Goal: Transaction & Acquisition: Purchase product/service

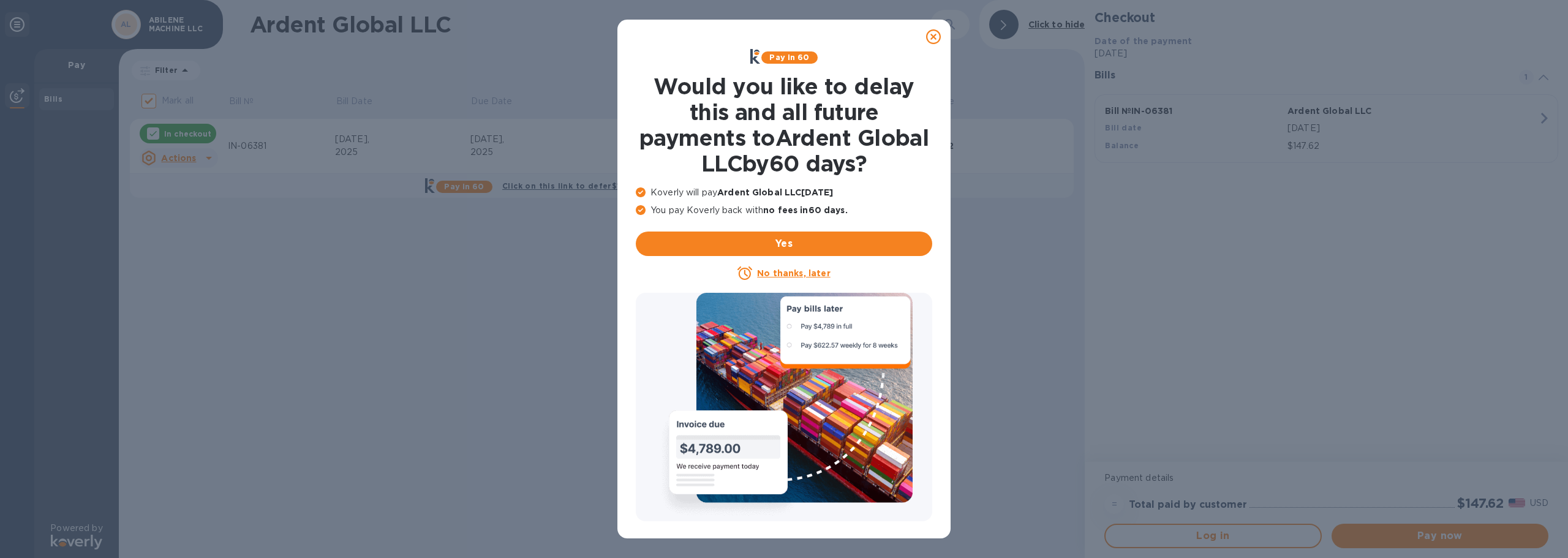
click at [806, 269] on u "No thanks, later" at bounding box center [793, 273] width 73 height 10
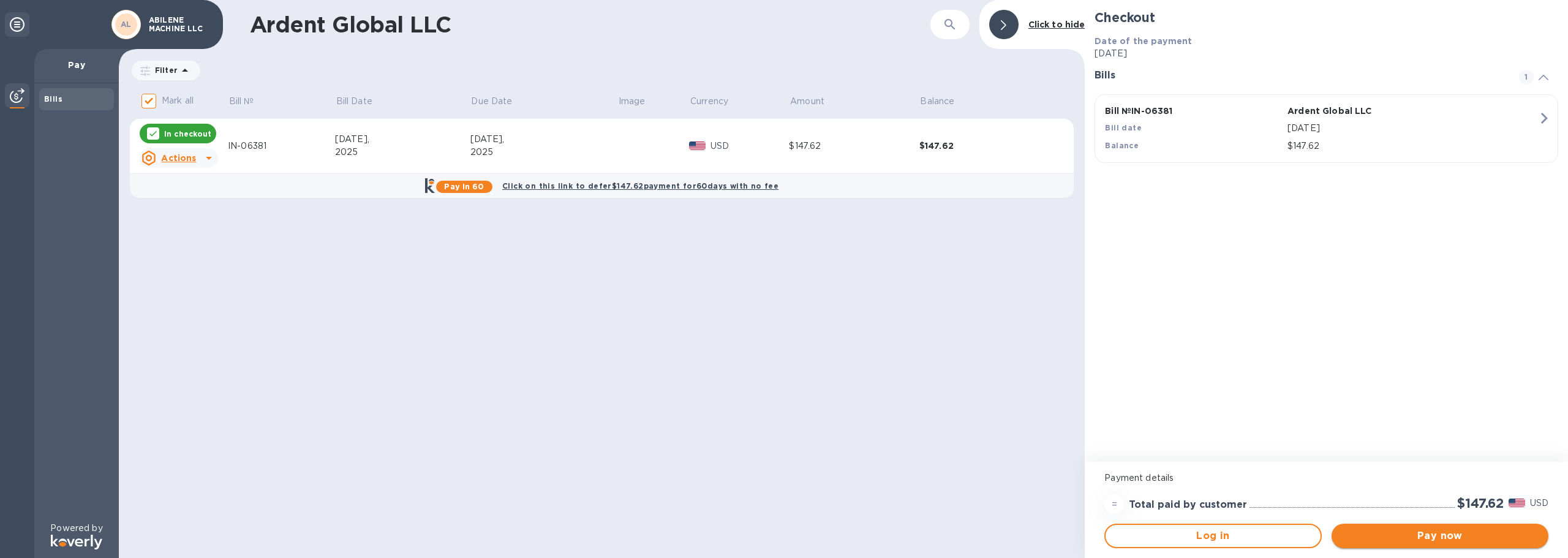
click at [1410, 538] on span "Pay now" at bounding box center [1440, 536] width 197 height 15
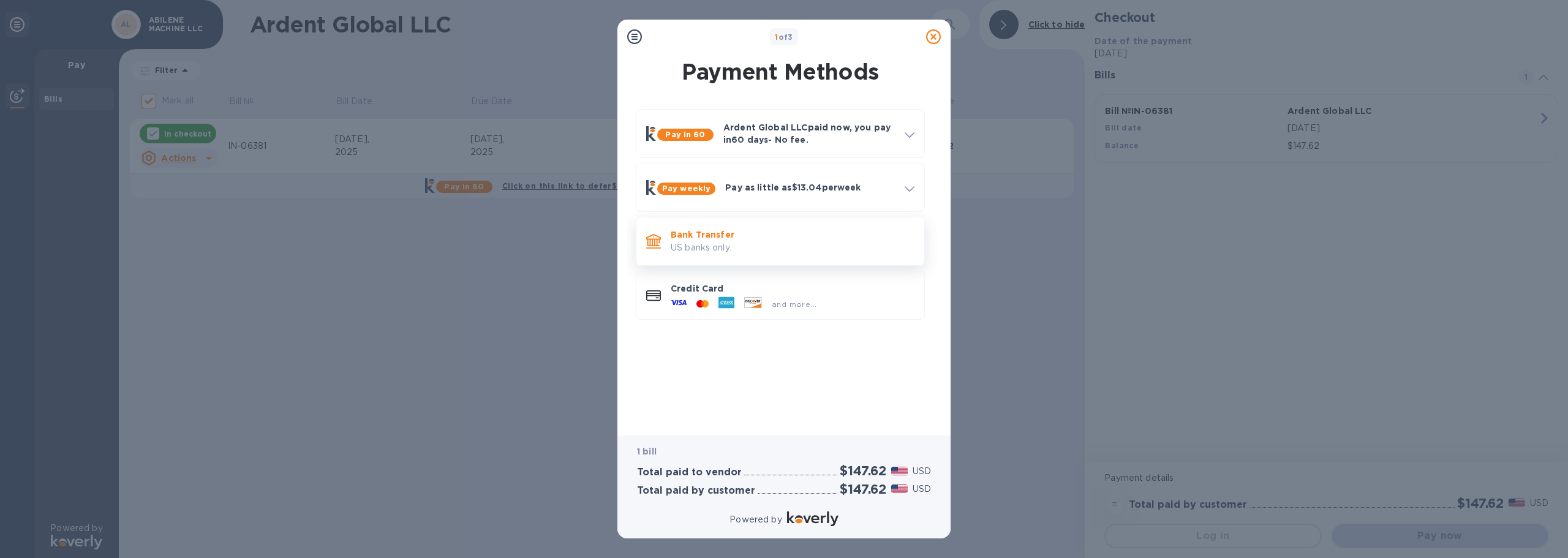
click at [773, 244] on p "US banks only." at bounding box center [792, 248] width 244 height 13
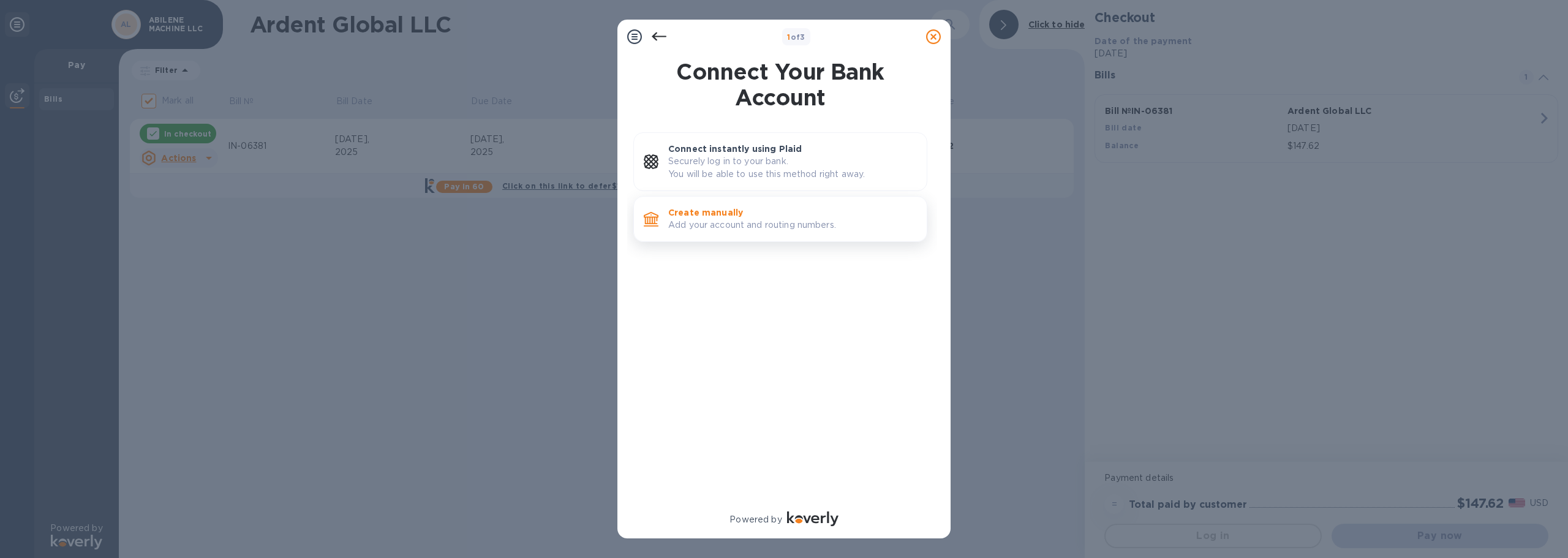
click at [776, 220] on p "Add your account and routing numbers." at bounding box center [792, 225] width 249 height 13
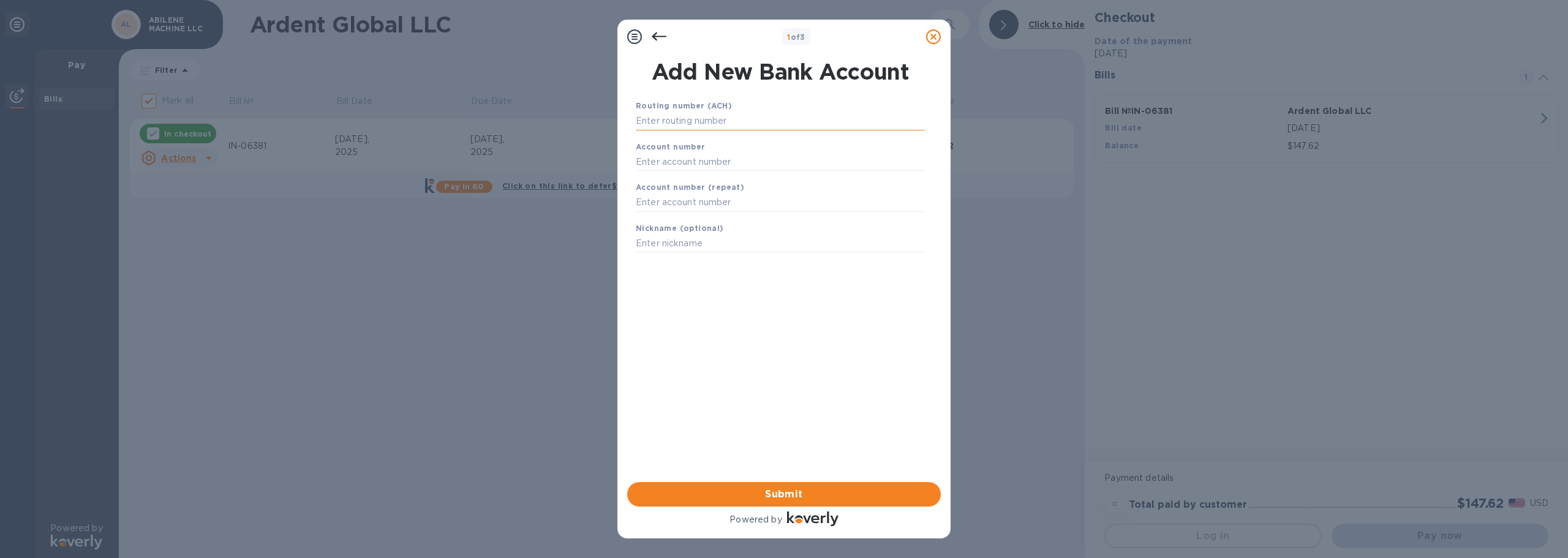
click at [682, 125] on input "text" at bounding box center [780, 121] width 289 height 18
type input "101104928"
type input "101980427"
type input "BSB1"
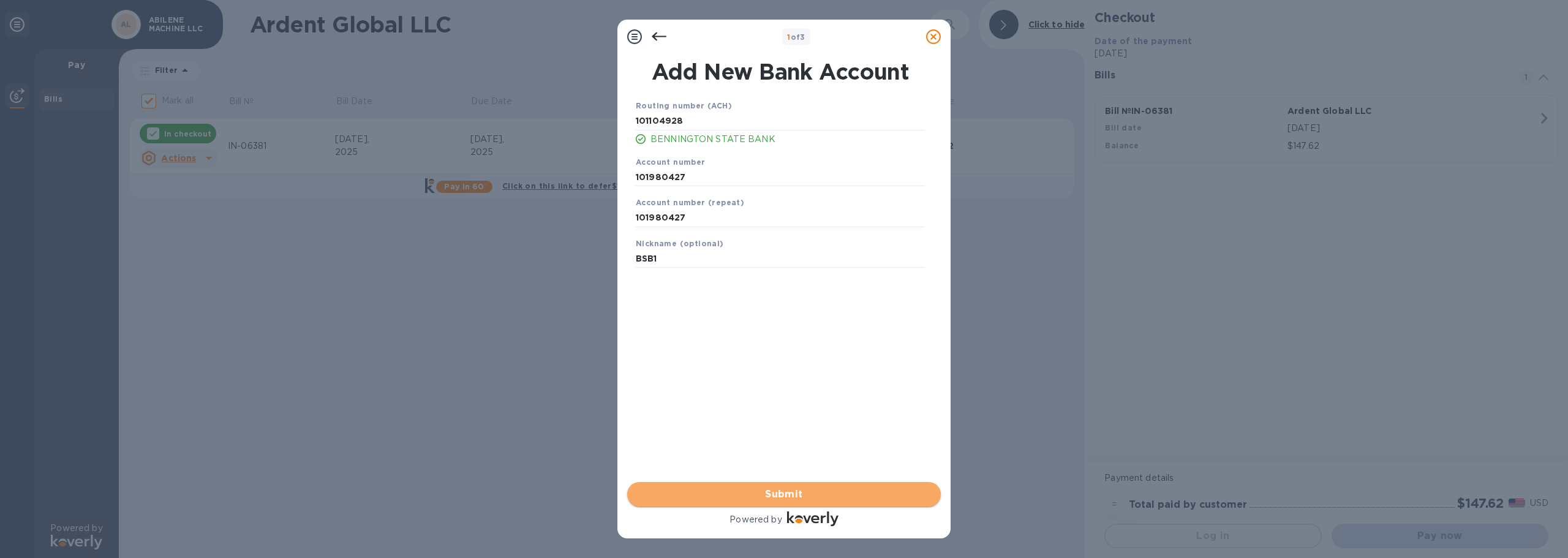
click at [837, 492] on span "Submit" at bounding box center [784, 495] width 294 height 15
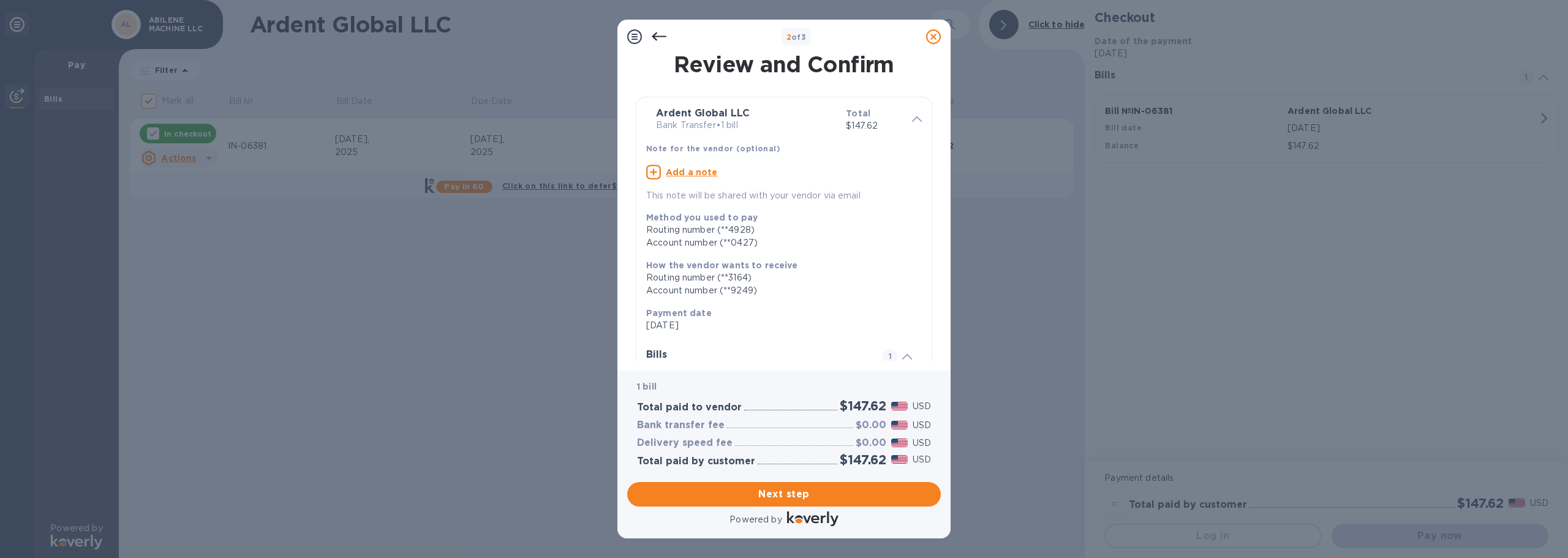
click at [693, 167] on u "Add a note" at bounding box center [692, 172] width 52 height 10
click at [684, 170] on textarea at bounding box center [774, 173] width 256 height 10
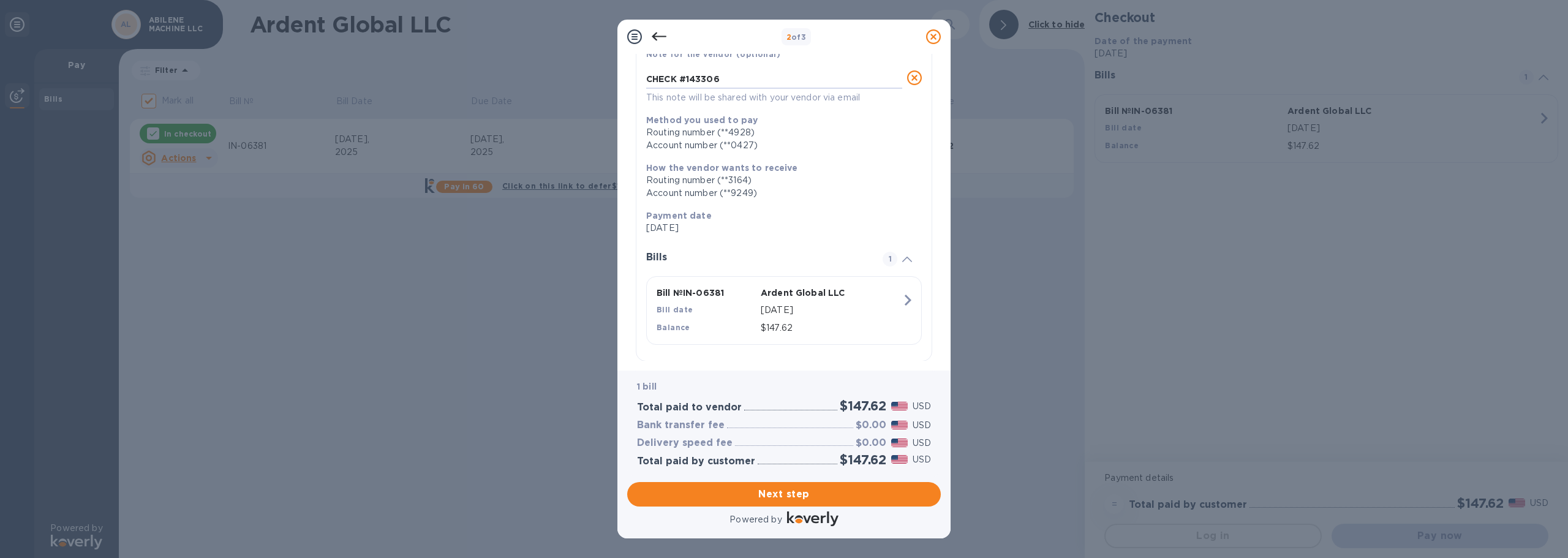
scroll to position [109, 0]
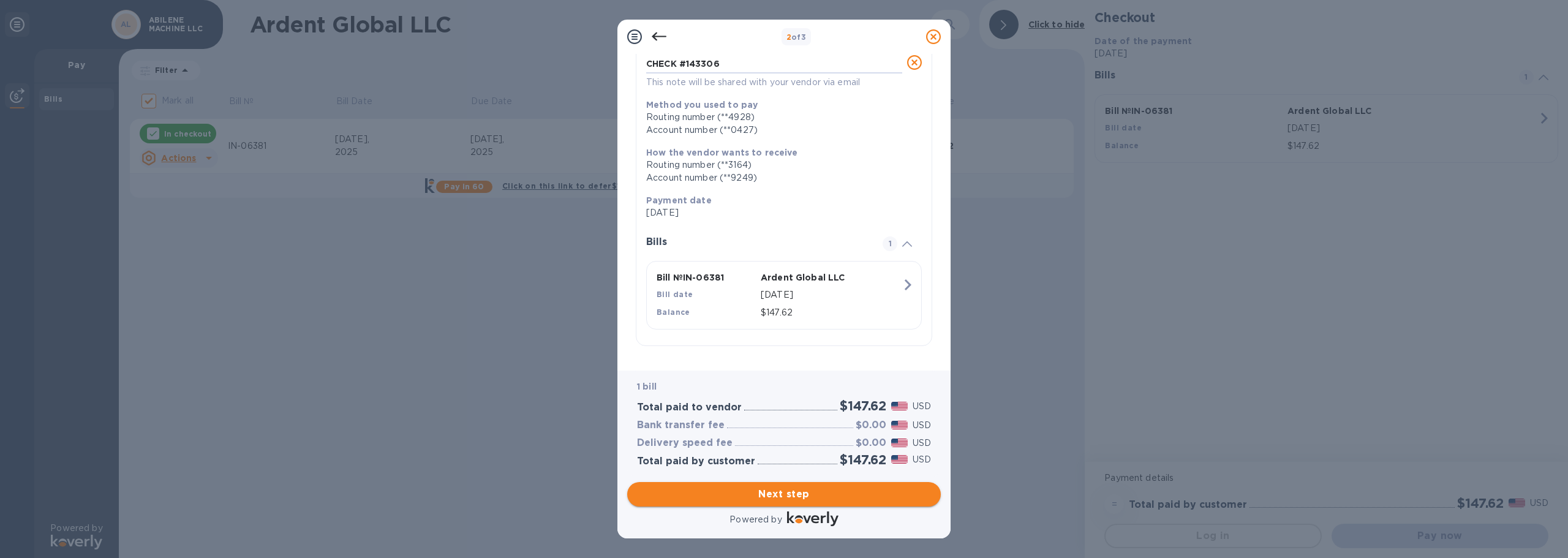
type textarea "CHECK #143306"
click at [801, 495] on span "Next step" at bounding box center [784, 495] width 294 height 15
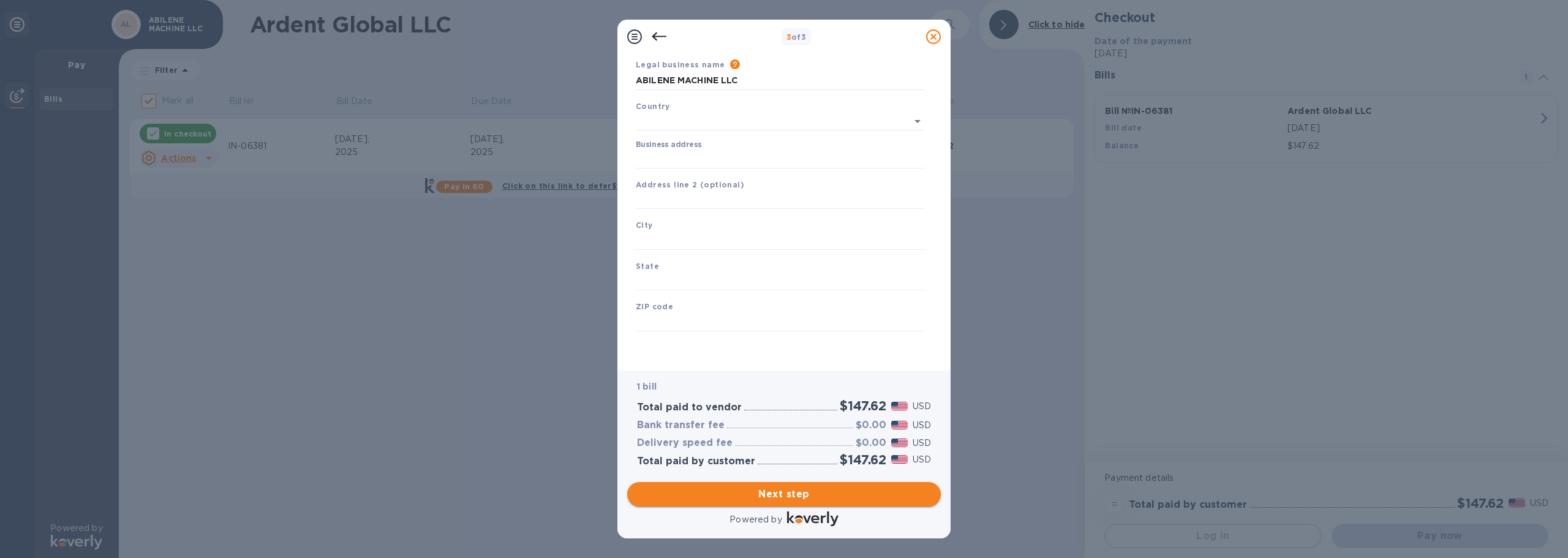
type input "[GEOGRAPHIC_DATA]"
click at [708, 155] on input "Business address" at bounding box center [780, 159] width 289 height 18
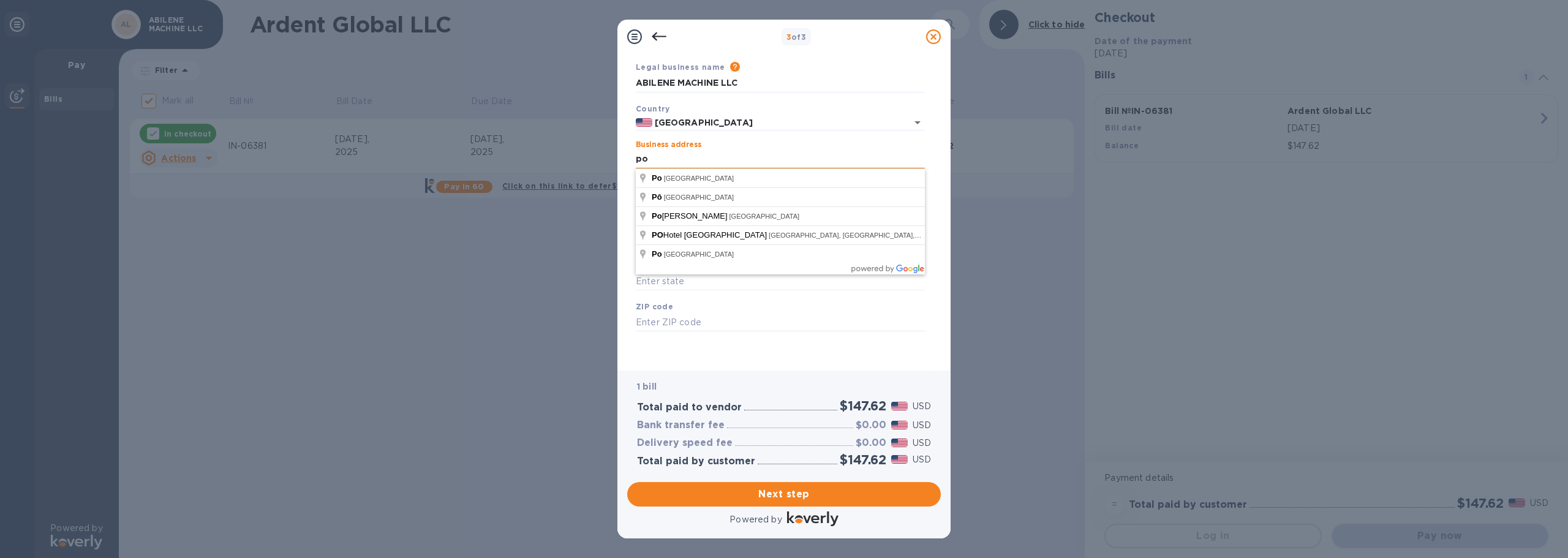
type input "p"
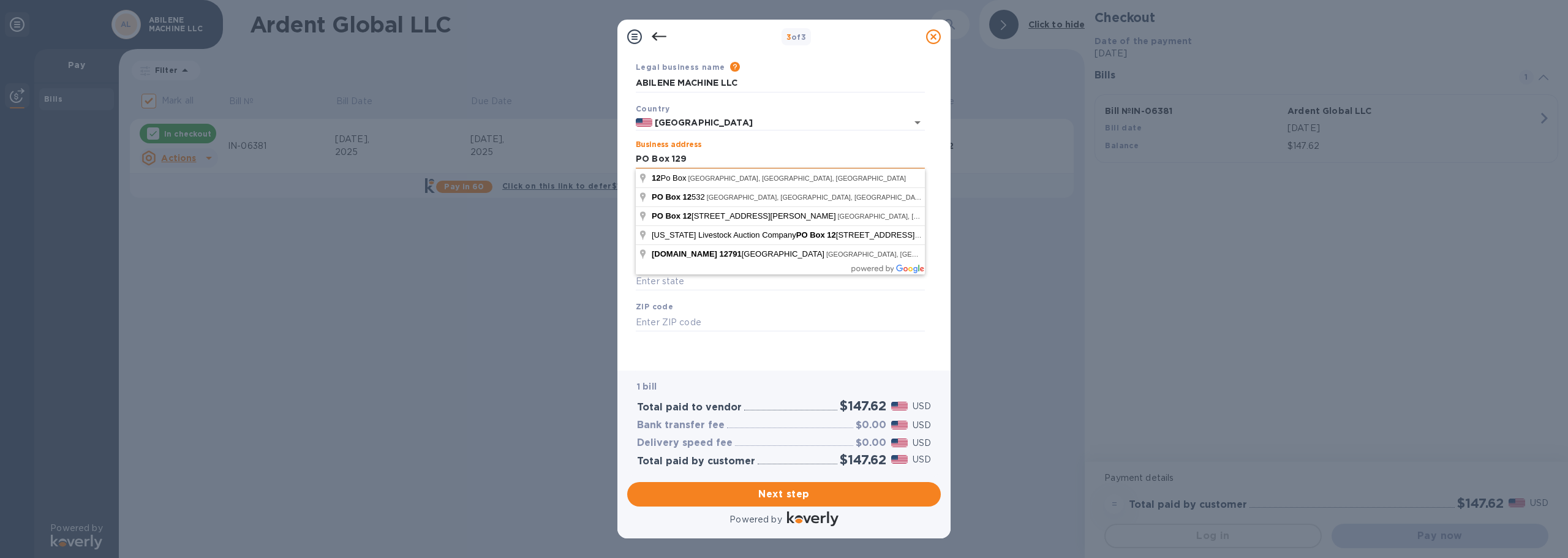
type input "PO Box 129"
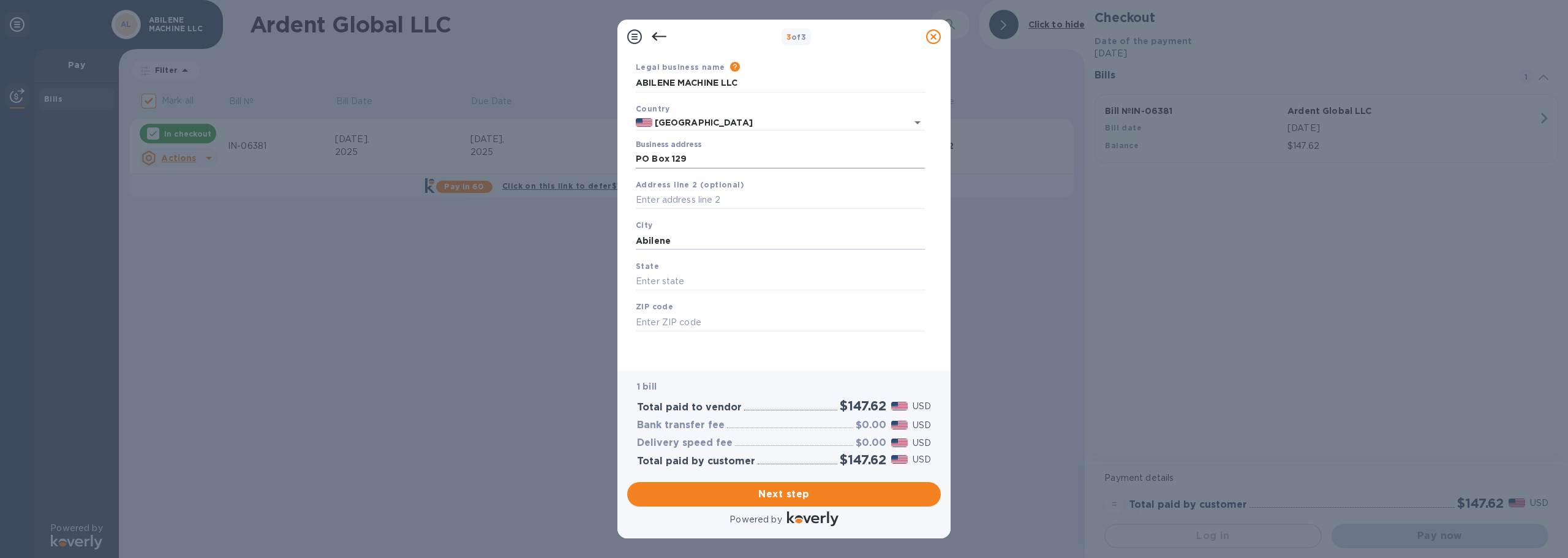
type input "Abilene"
type input "KS"
type input "67410"
click at [797, 495] on span "Next step" at bounding box center [784, 495] width 294 height 15
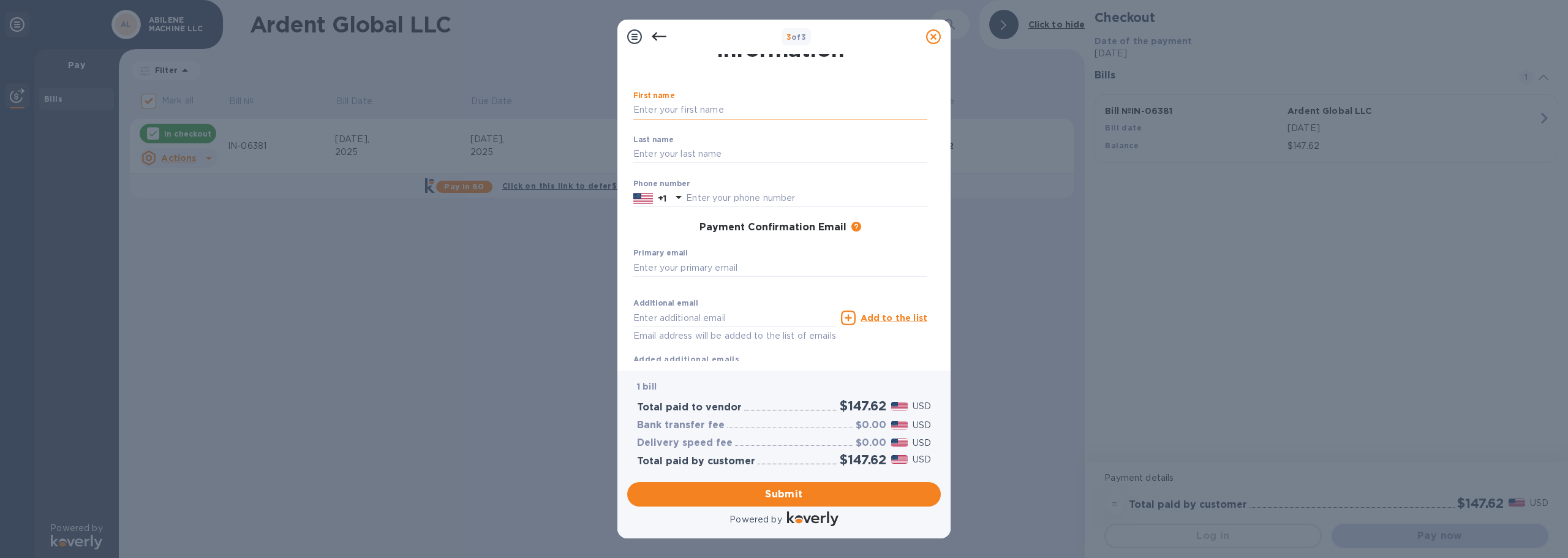
click at [703, 113] on input "text" at bounding box center [780, 111] width 294 height 18
type input "Accounts"
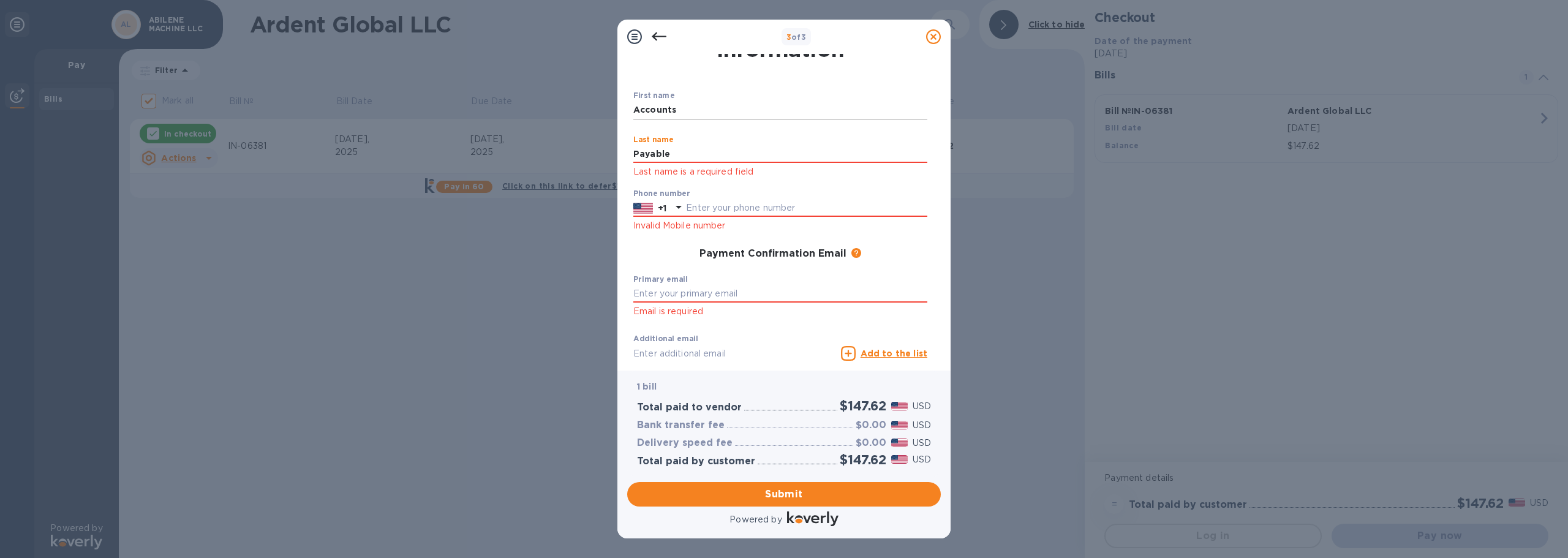
type input "Payable"
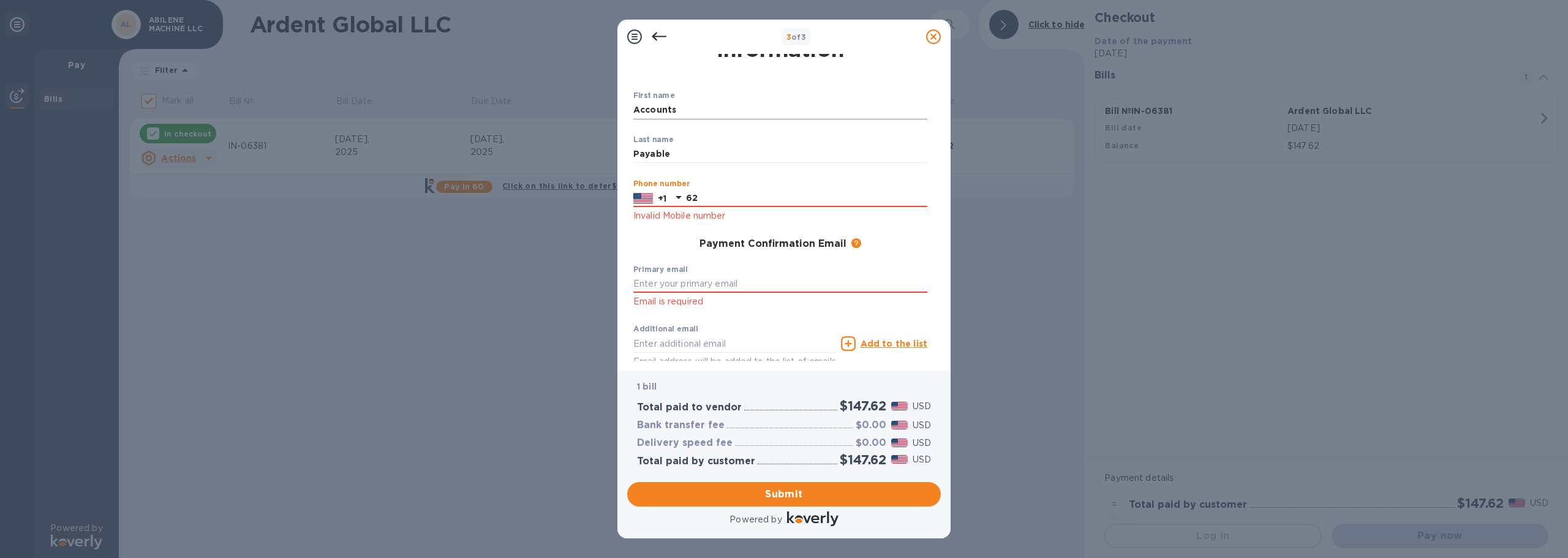
type input "6"
type input "7856558080"
type input "[EMAIL_ADDRESS][DOMAIN_NAME]"
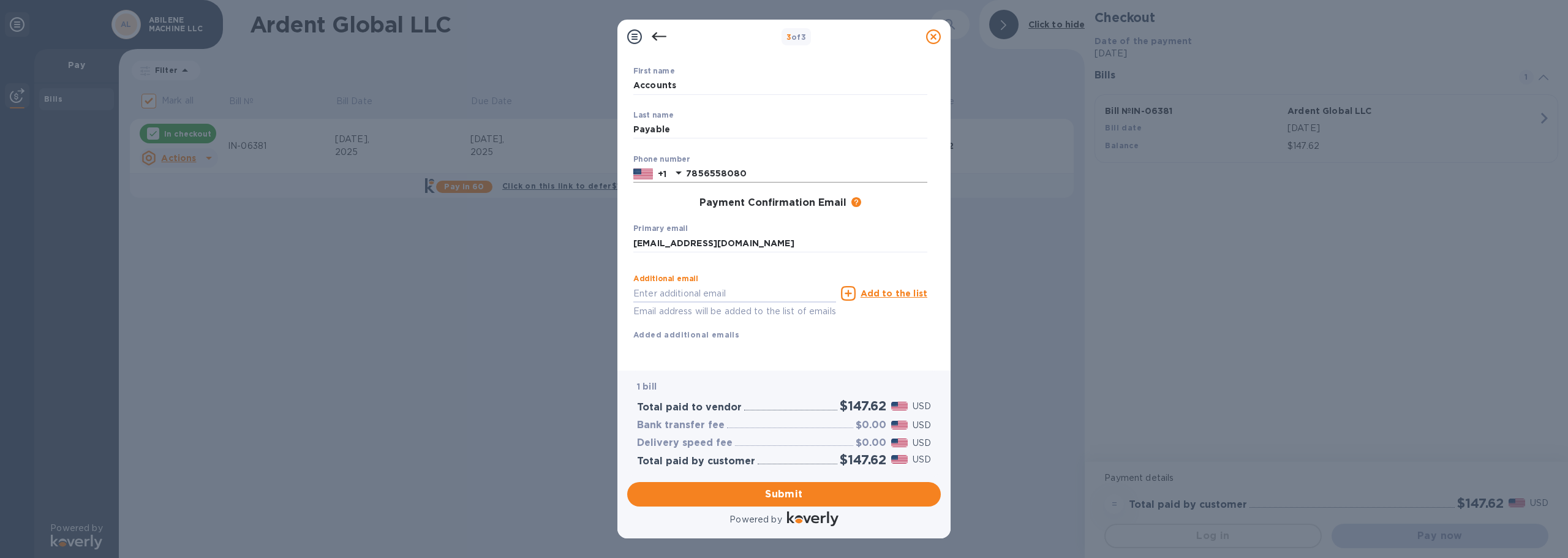
scroll to position [80, 0]
click at [805, 494] on span "Submit" at bounding box center [784, 495] width 294 height 15
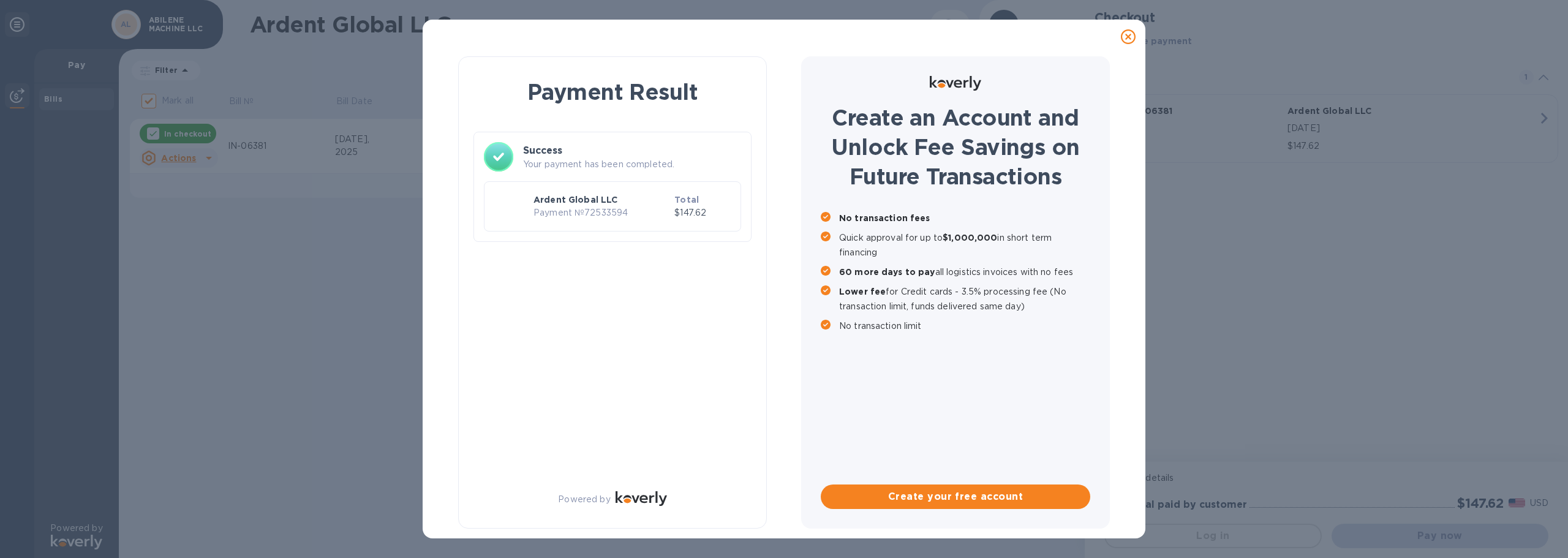
checkbox input "false"
